Goal: Task Accomplishment & Management: Manage account settings

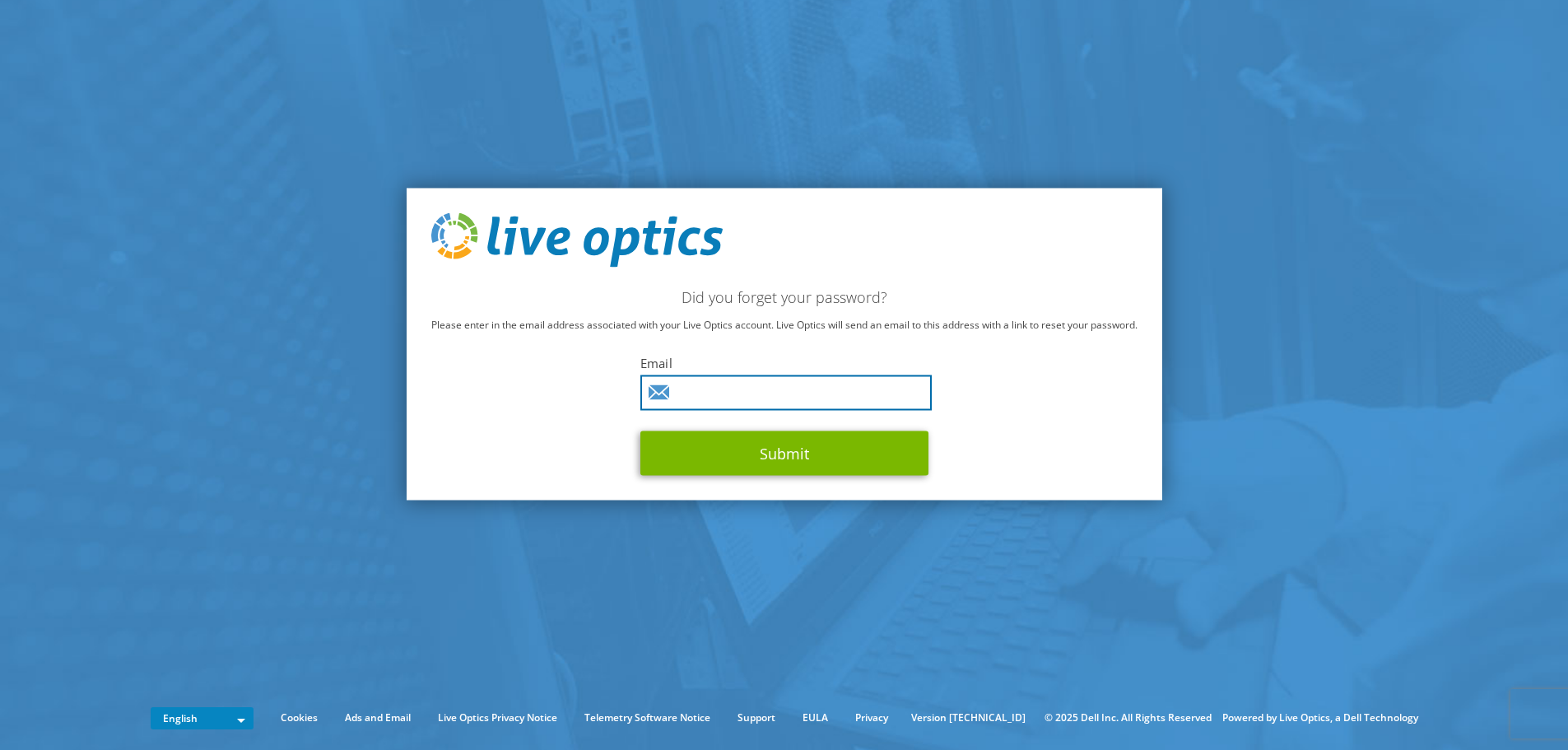
click at [733, 396] on input "text" at bounding box center [786, 392] width 291 height 35
drag, startPoint x: 754, startPoint y: 397, endPoint x: 762, endPoint y: 395, distance: 8.2
click at [762, 395] on input "[PERSON_NAME][EMAIL_ADDRESS][PERSON_NAME][DOMAIN_NAME]" at bounding box center [786, 392] width 291 height 35
drag, startPoint x: 769, startPoint y: 390, endPoint x: 752, endPoint y: 392, distance: 17.1
click at [752, 392] on input "[PERSON_NAME][EMAIL_ADDRESS][PERSON_NAME][DOMAIN_NAME]" at bounding box center [786, 392] width 291 height 35
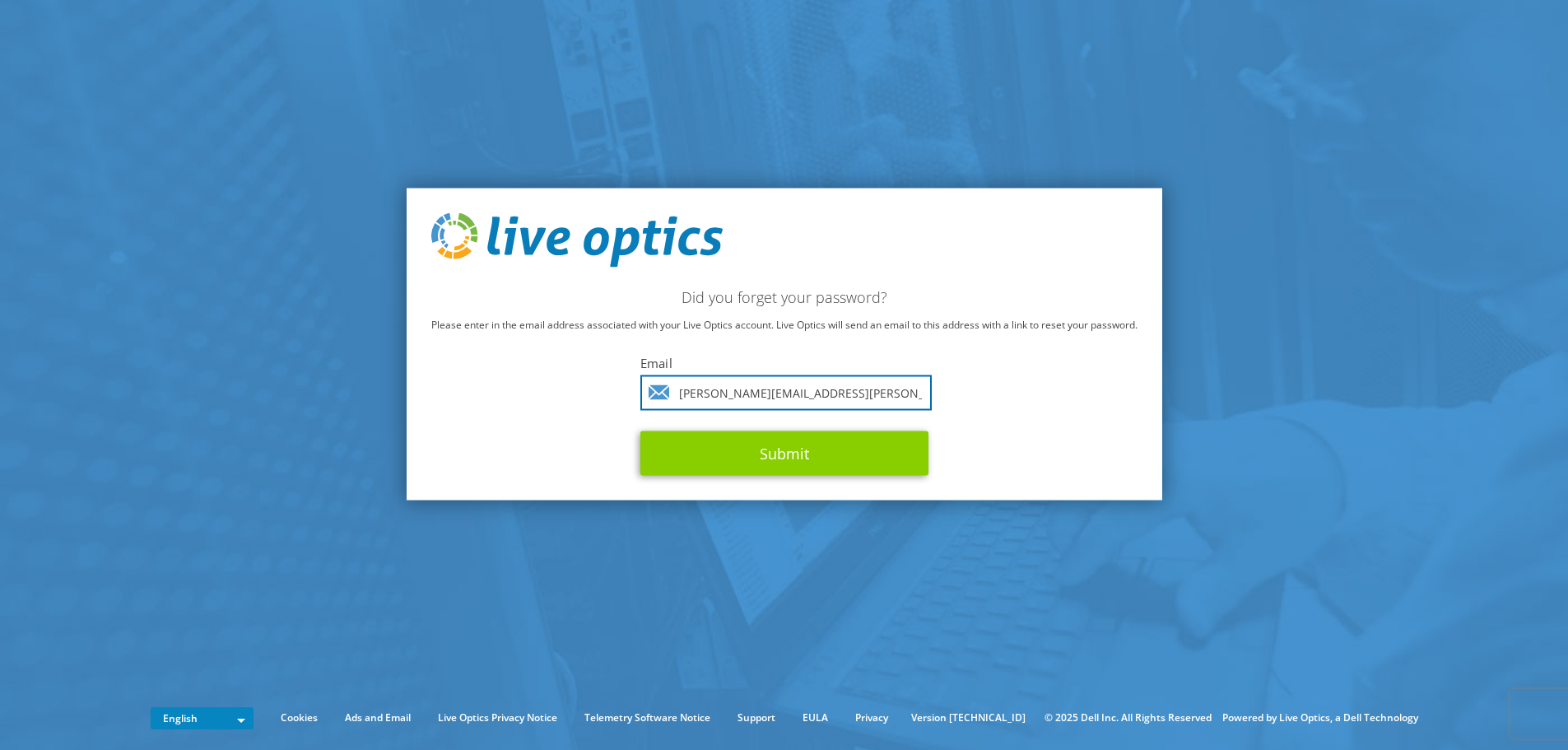
type input "[PERSON_NAME][EMAIL_ADDRESS][PERSON_NAME][DOMAIN_NAME]"
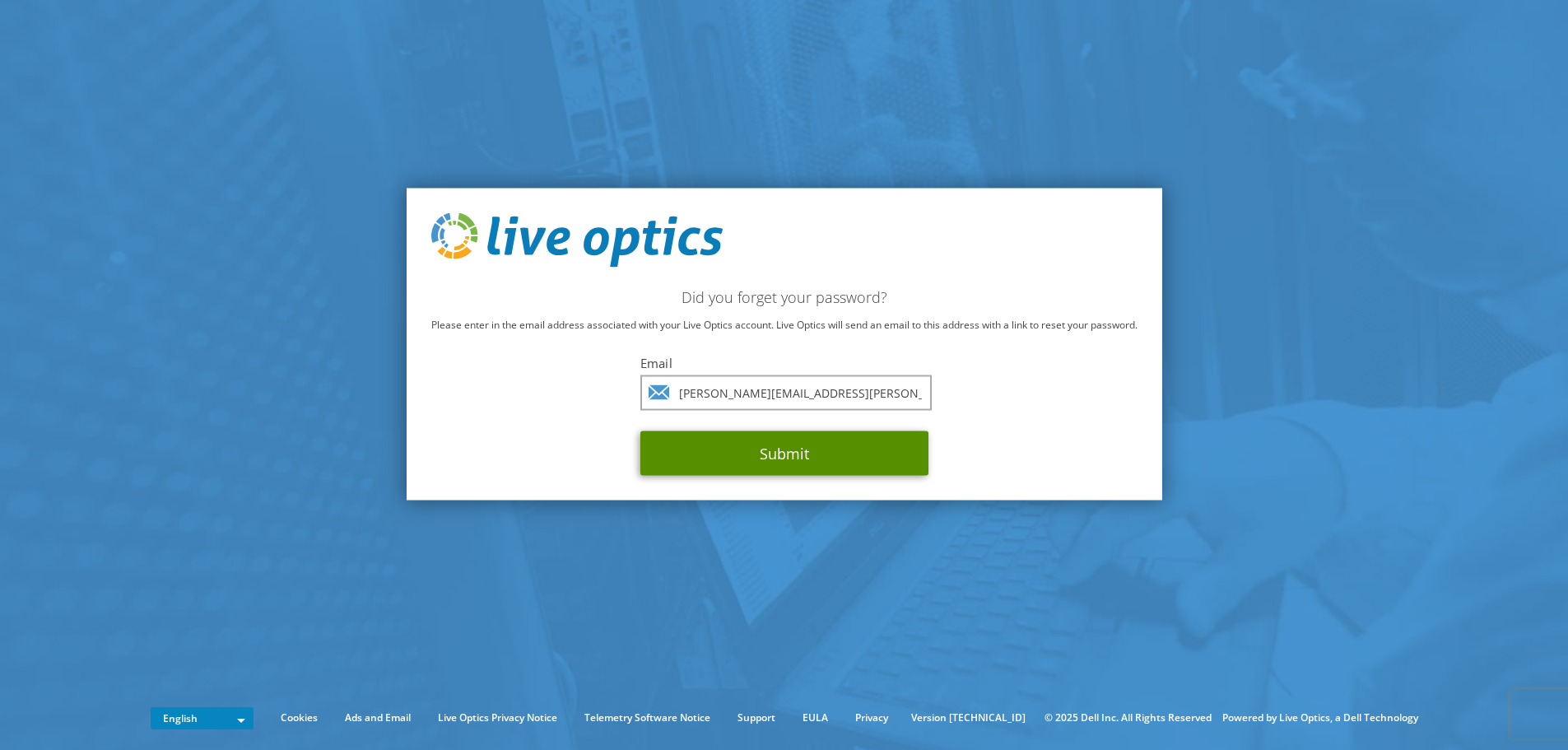
click at [840, 446] on button "Submit" at bounding box center [784, 452] width 288 height 44
